Goal: Information Seeking & Learning: Learn about a topic

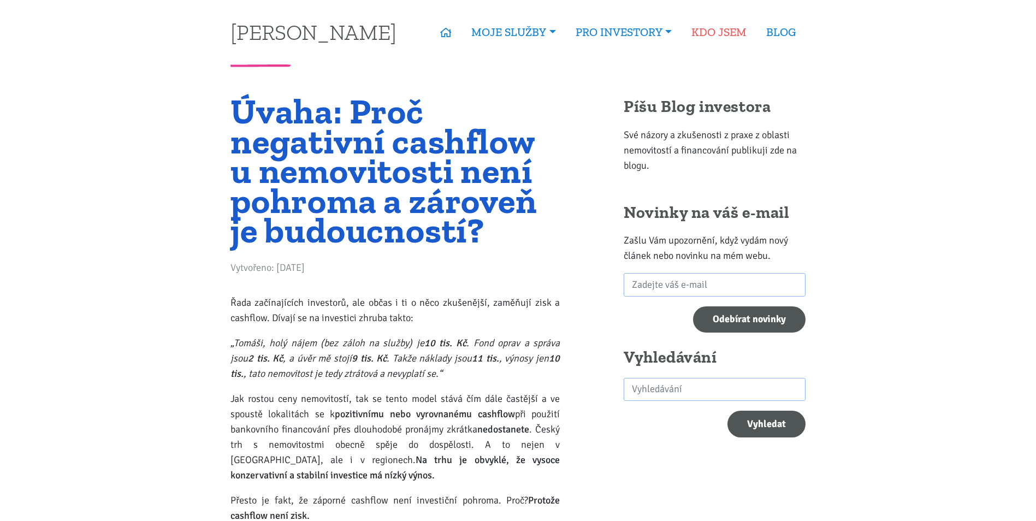
click at [718, 35] on link "KDO JSEM" at bounding box center [718, 32] width 75 height 25
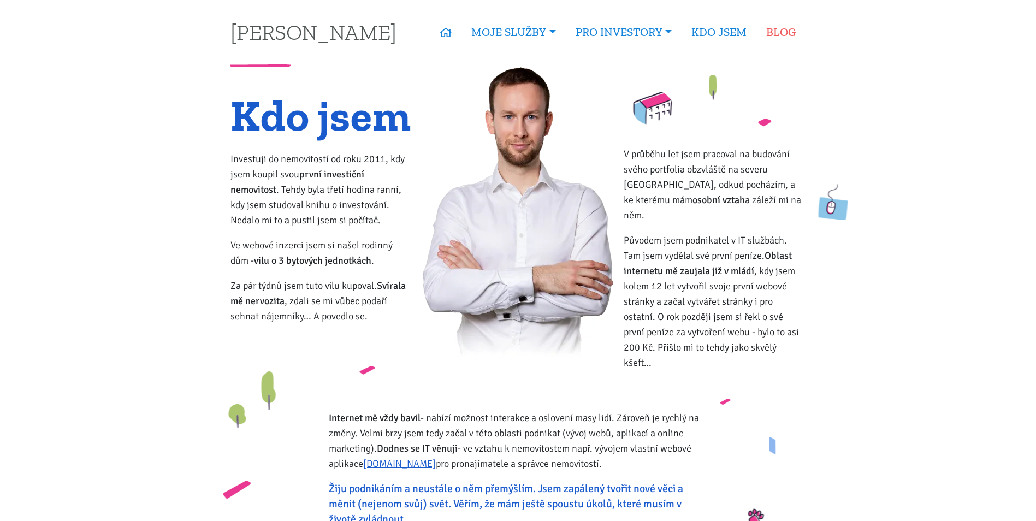
click at [790, 28] on link "BLOG" at bounding box center [780, 32] width 49 height 25
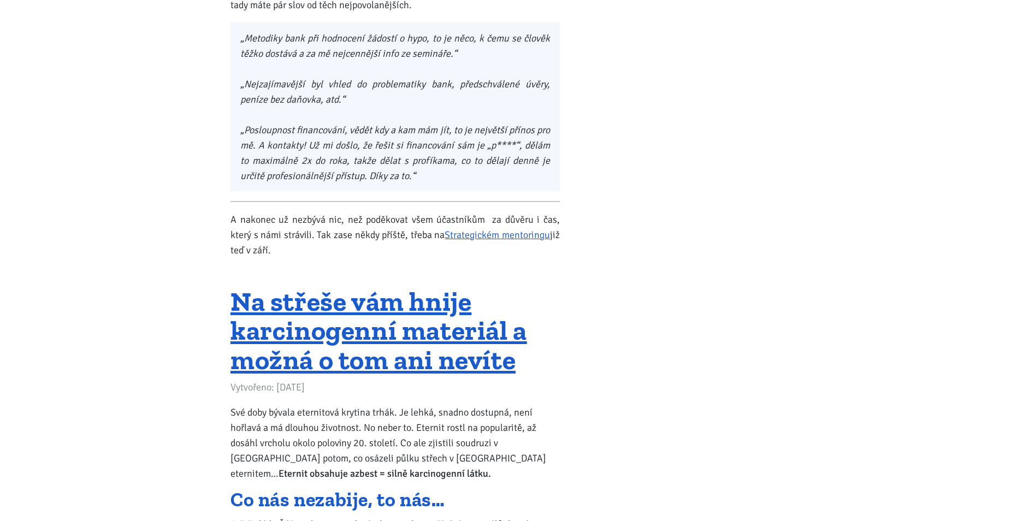
scroll to position [9810, 0]
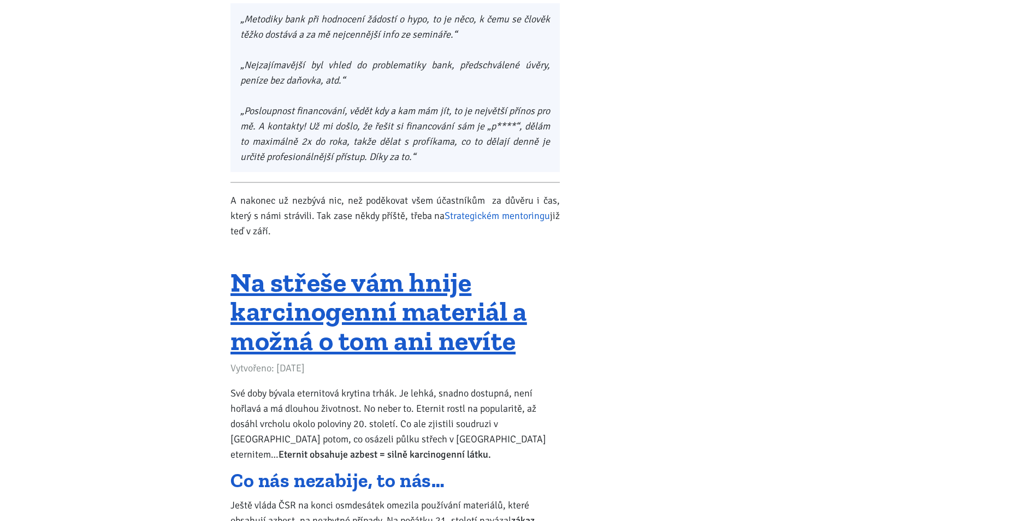
click at [520, 210] on link "Strategickém mentoringu" at bounding box center [496, 216] width 105 height 12
